Goal: Information Seeking & Learning: Learn about a topic

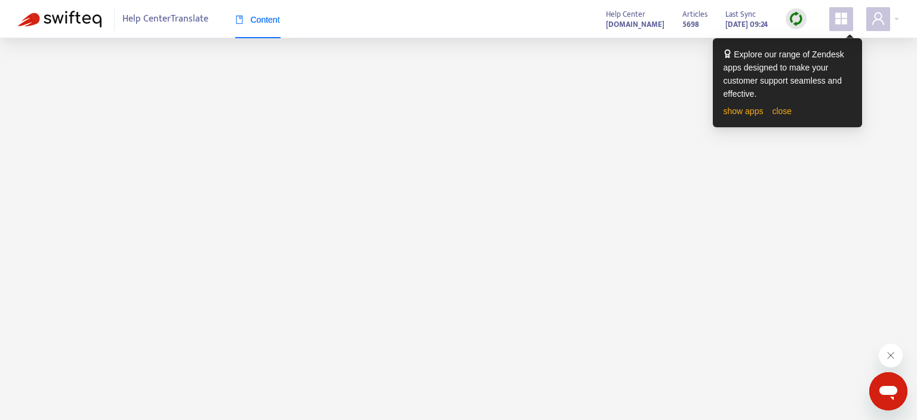
click at [262, 20] on span "Content" at bounding box center [257, 20] width 45 height 10
click at [631, 127] on main at bounding box center [458, 248] width 917 height 420
click at [842, 21] on icon "appstore" at bounding box center [841, 18] width 14 height 14
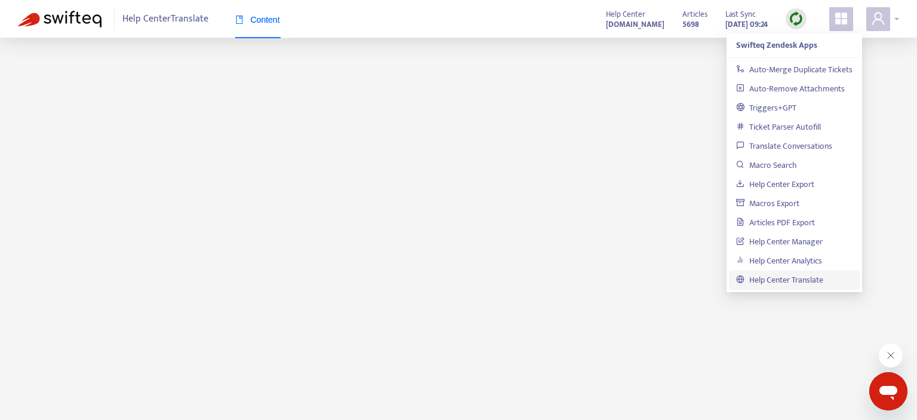
click at [879, 18] on icon "user" at bounding box center [878, 18] width 14 height 14
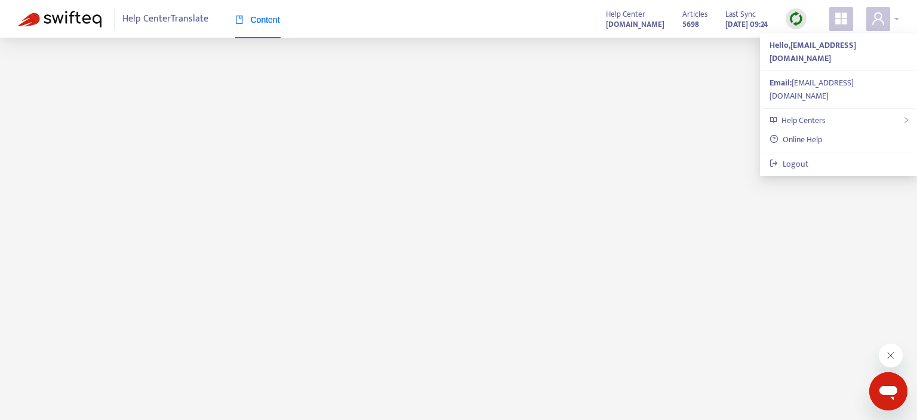
click at [879, 18] on icon "user" at bounding box center [878, 18] width 14 height 14
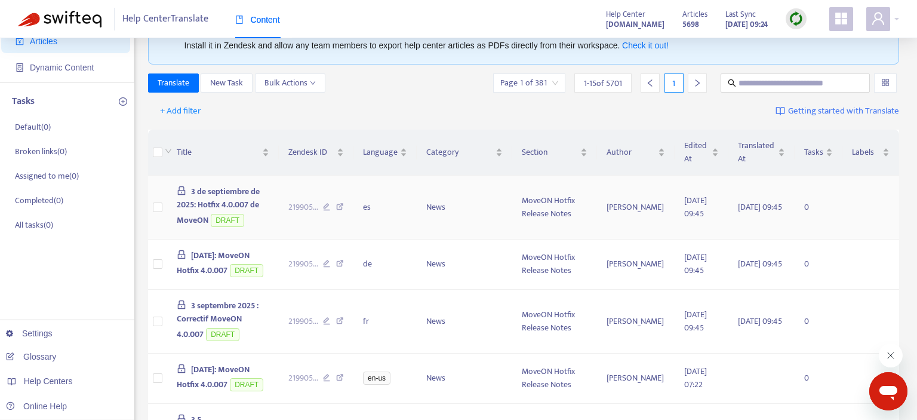
scroll to position [126, 0]
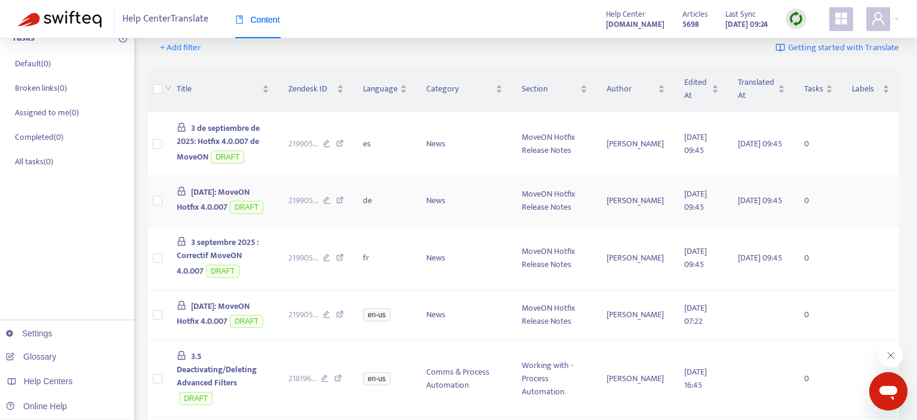
click at [237, 198] on span "3. September 2025: MoveON Hotfix 4.0.007" at bounding box center [213, 199] width 73 height 29
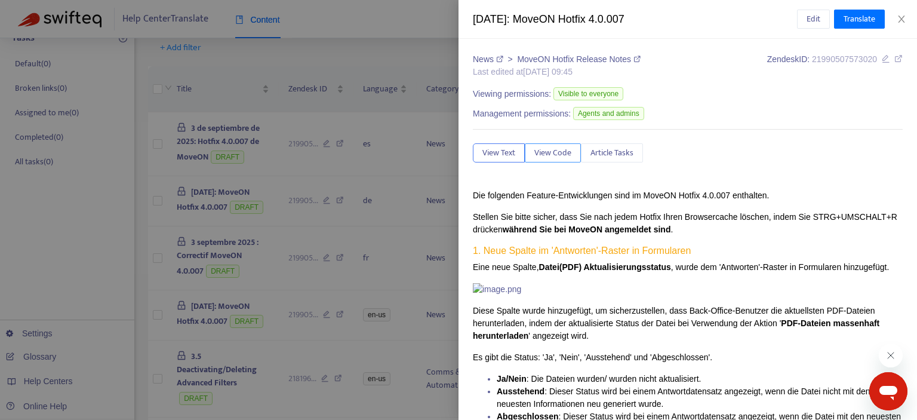
click at [557, 151] on span "View Code" at bounding box center [553, 152] width 37 height 13
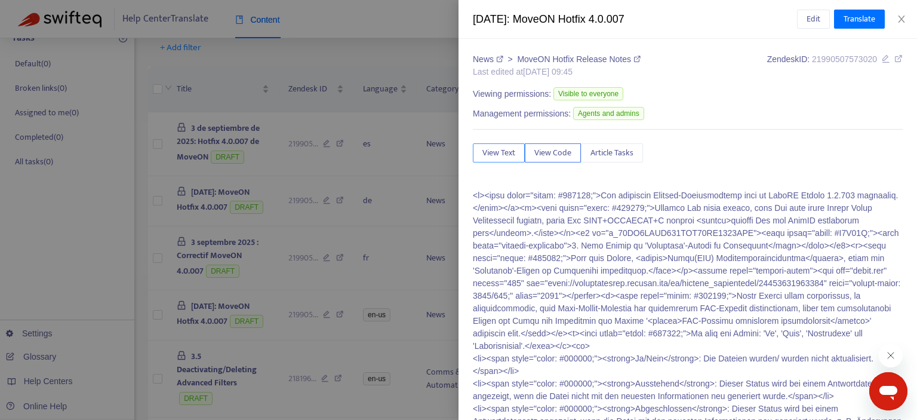
click at [506, 151] on span "View Text" at bounding box center [499, 152] width 33 height 13
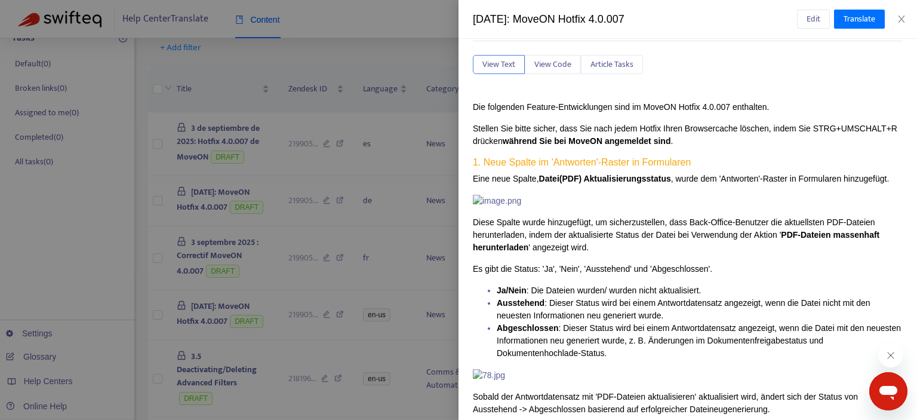
scroll to position [0, 0]
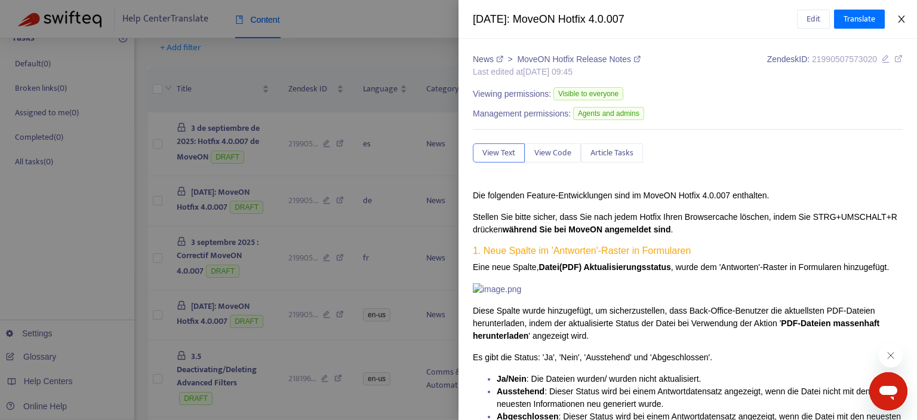
click at [902, 20] on icon "close" at bounding box center [901, 19] width 7 height 7
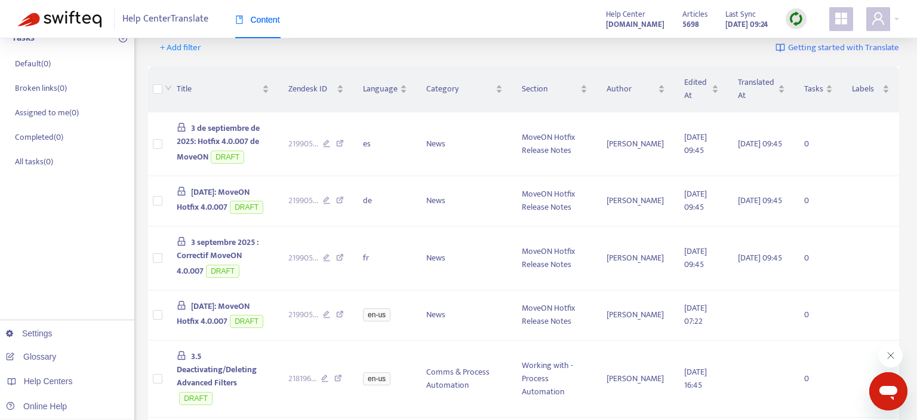
click at [894, 391] on icon "Otvoriť okno správ" at bounding box center [889, 393] width 18 height 14
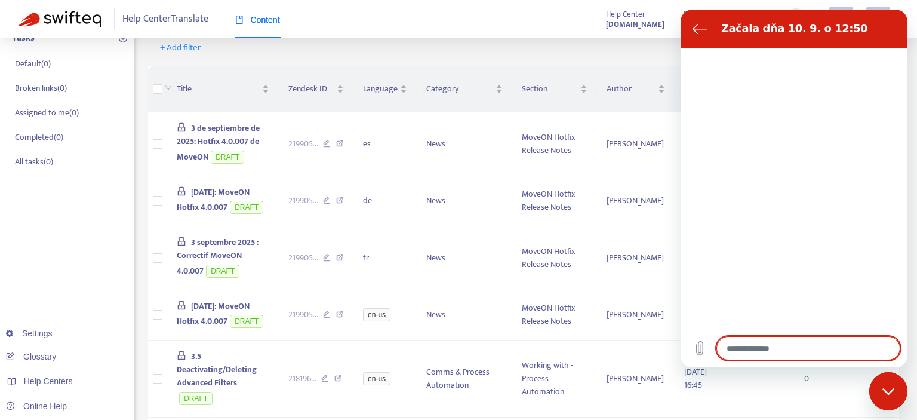
type textarea "*"
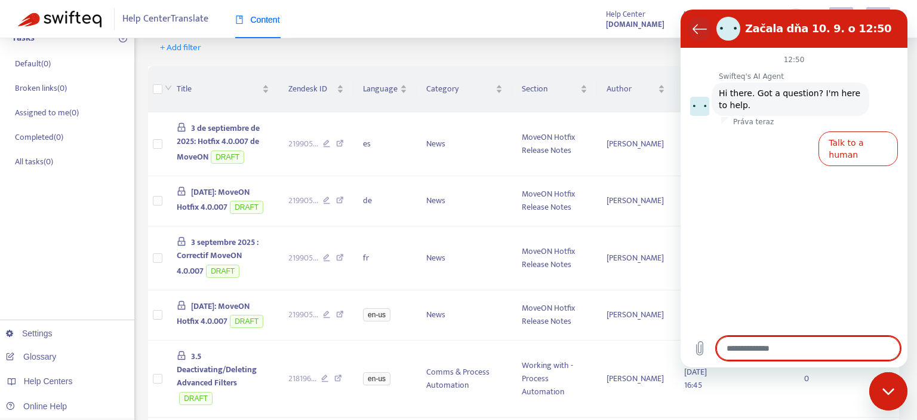
click at [700, 31] on icon "Späť na zoznam konverzácií" at bounding box center [700, 29] width 14 height 14
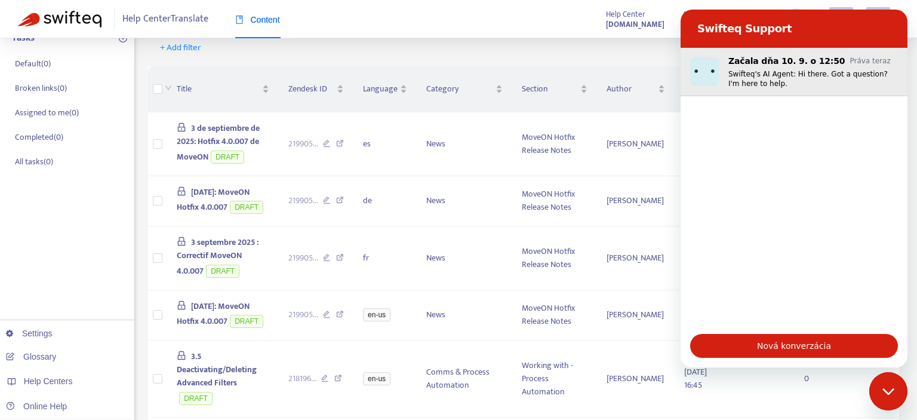
click at [781, 68] on div "Začala dňa 10. 9. o 12:50 Práva teraz Swifteq's AI Agent: Hi there. Got a quest…" at bounding box center [814, 71] width 170 height 33
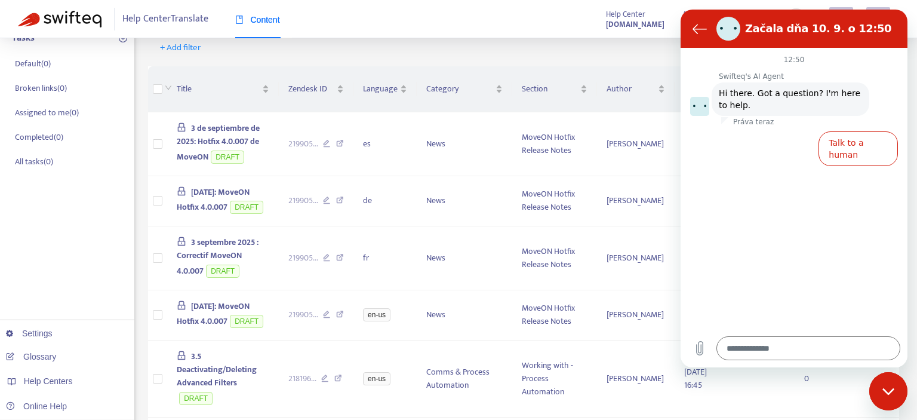
click at [885, 397] on div "Zatvoriť okno správ" at bounding box center [889, 391] width 36 height 36
type textarea "*"
